Goal: Task Accomplishment & Management: Manage account settings

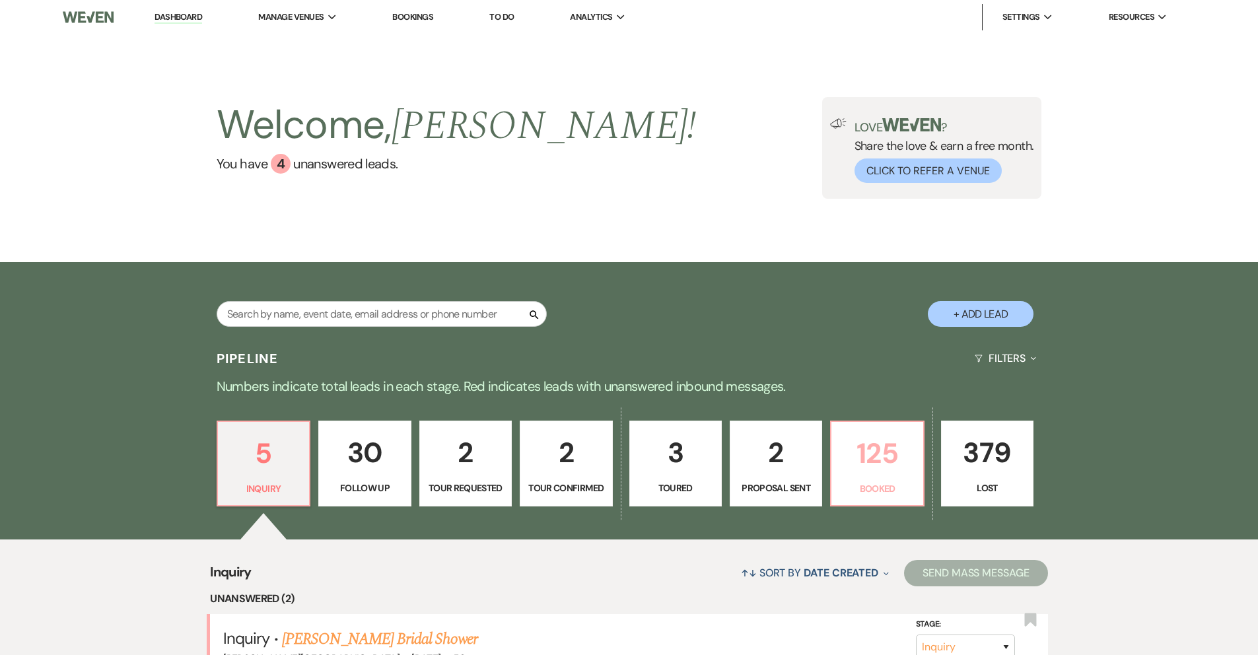
click at [879, 481] on p "Booked" at bounding box center [876, 488] width 75 height 15
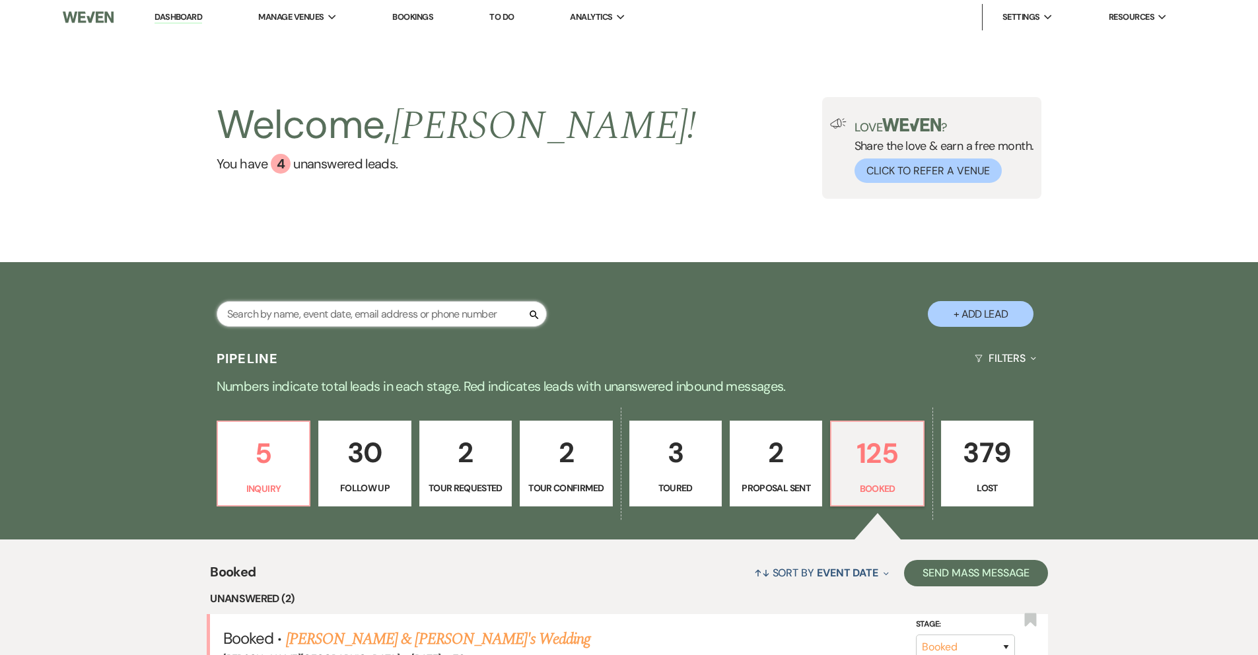
click at [387, 312] on input "text" at bounding box center [382, 314] width 330 height 26
type input "[PERSON_NAME]"
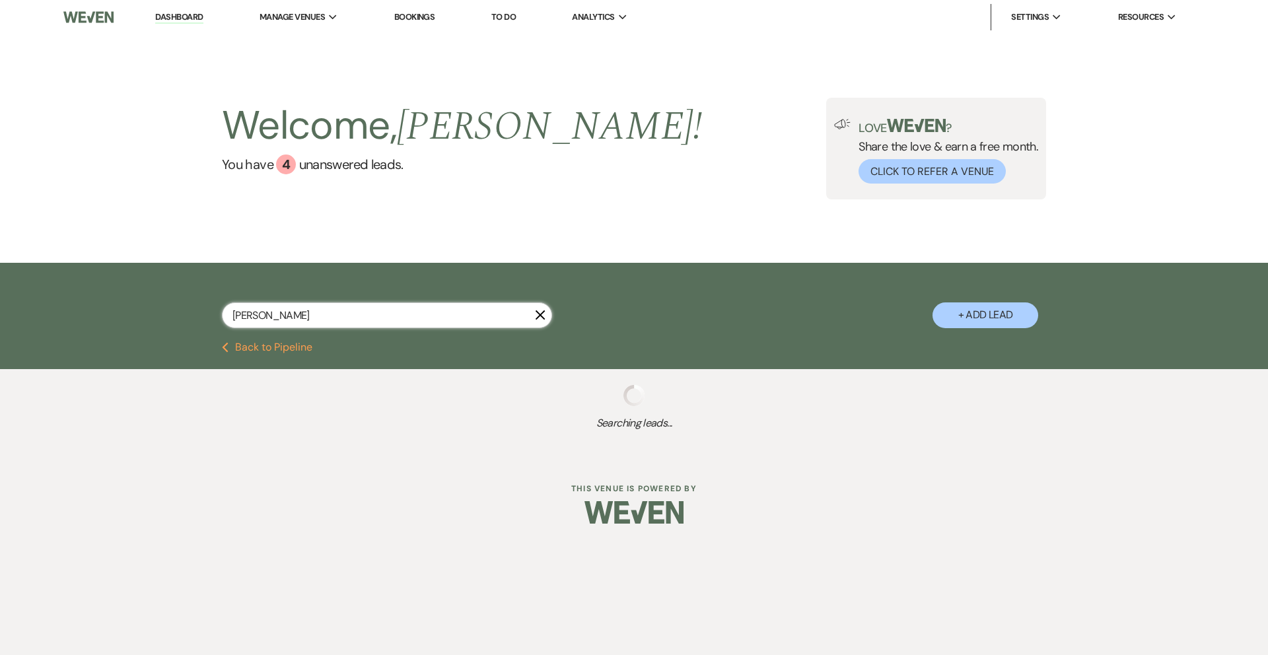
select select "8"
select select "6"
select select "8"
select select "5"
select select "8"
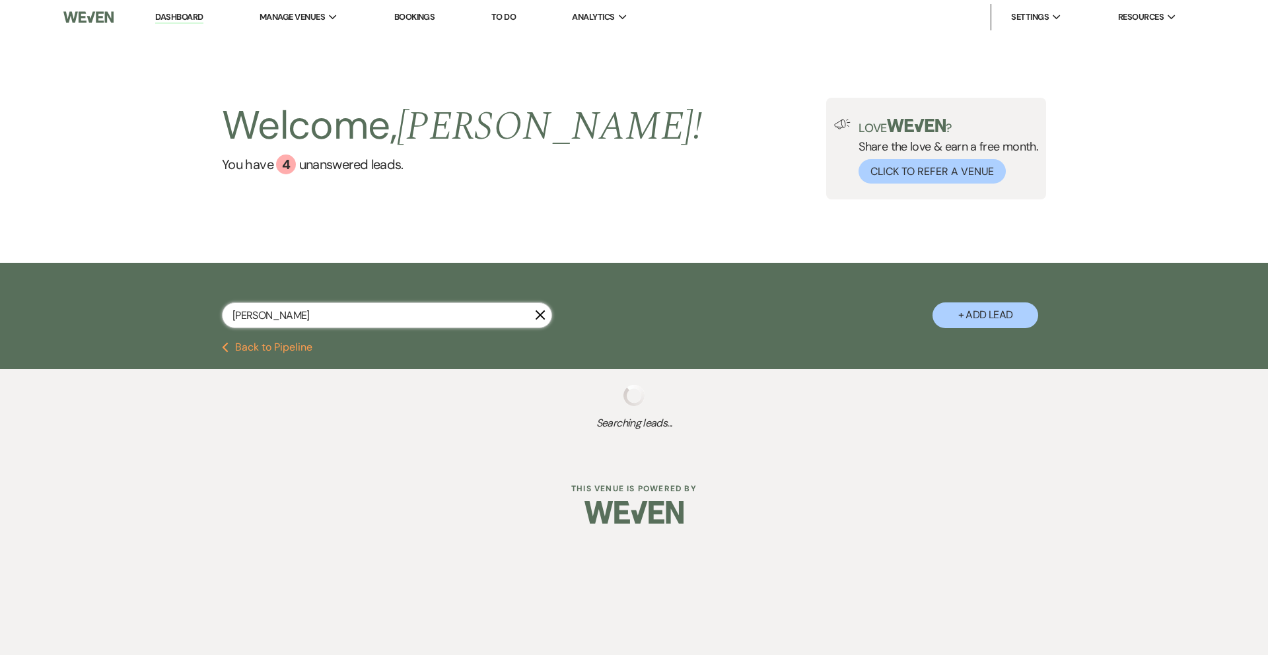
select select "5"
select select "8"
select select "6"
select select "8"
select select "6"
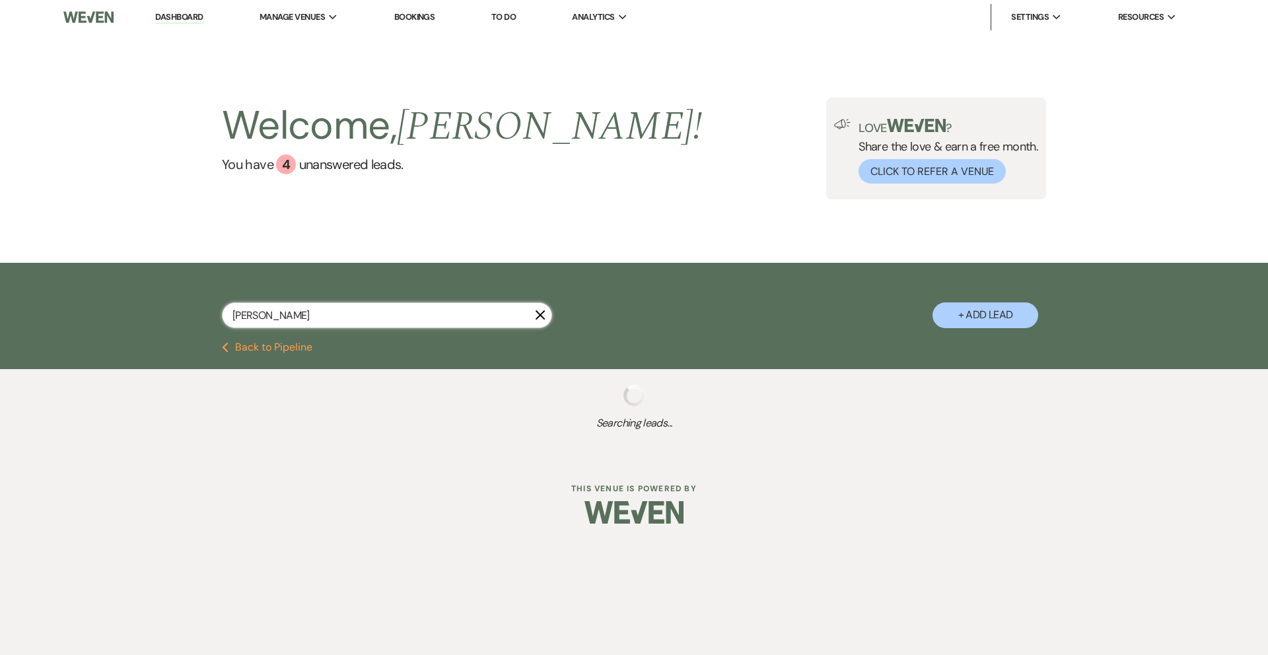
select select "8"
select select "5"
